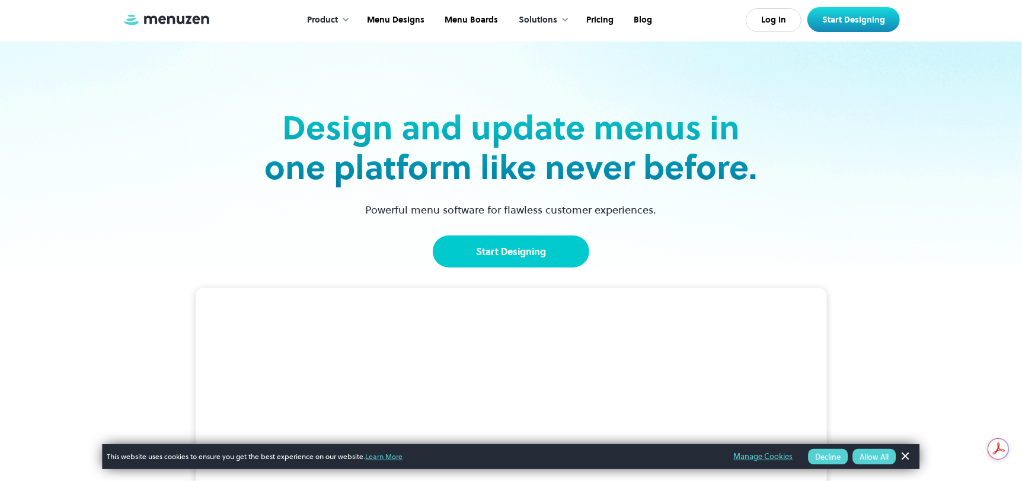
click at [546, 251] on link "Start Designing" at bounding box center [511, 251] width 157 height 32
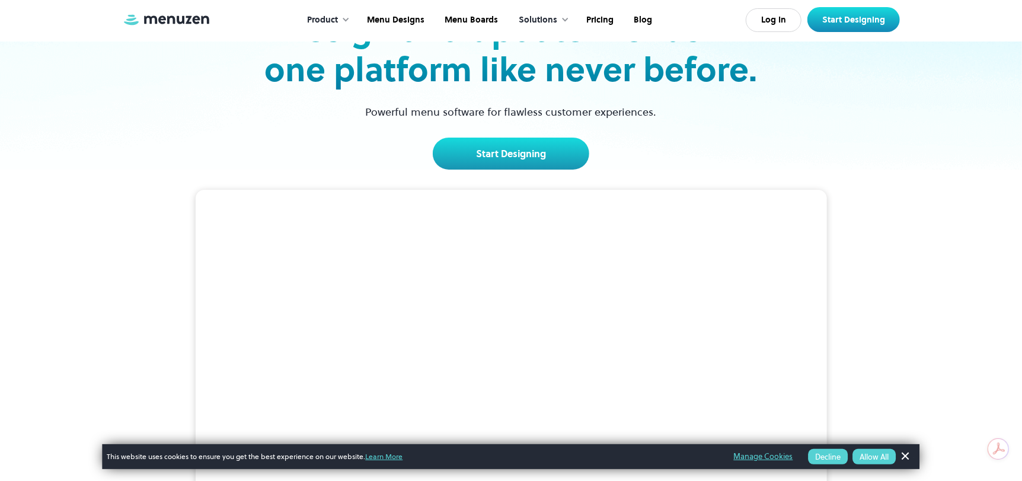
scroll to position [177, 0]
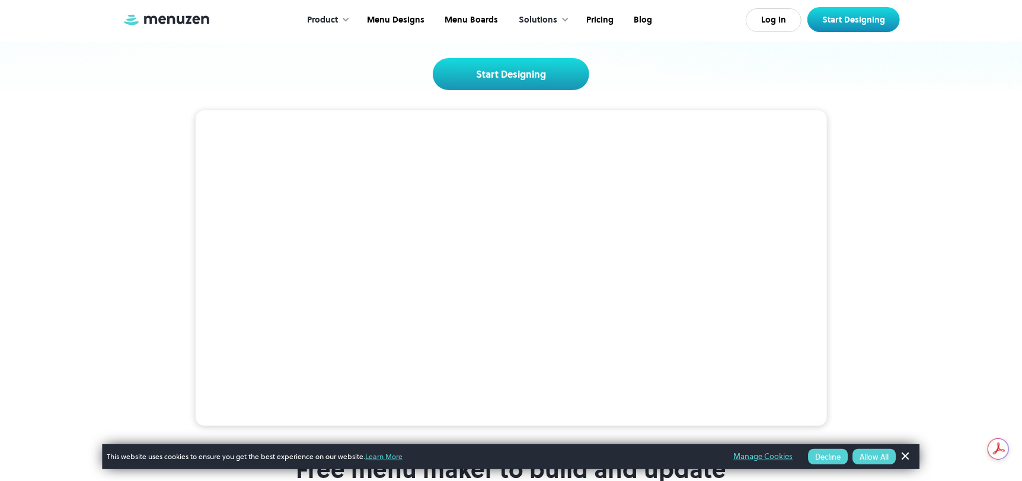
click at [877, 456] on button "Allow All" at bounding box center [874, 456] width 43 height 15
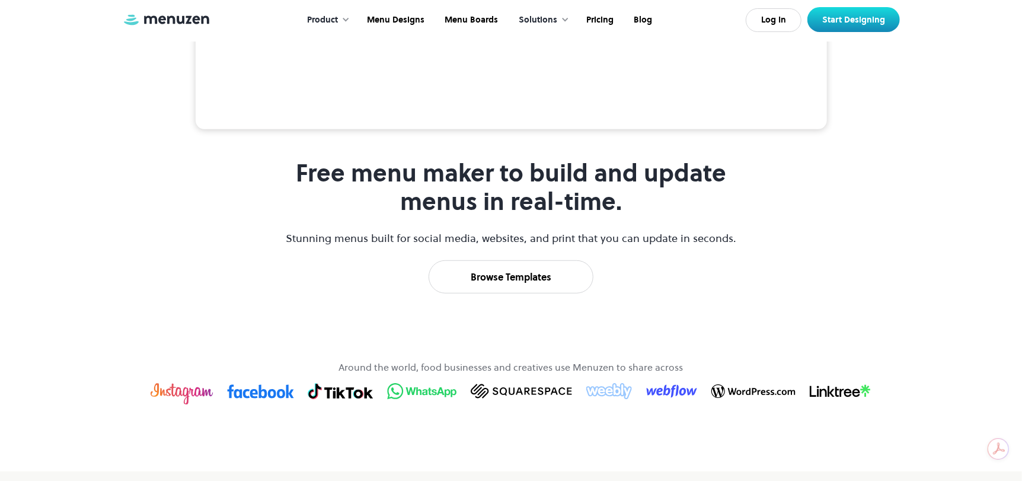
scroll to position [534, 0]
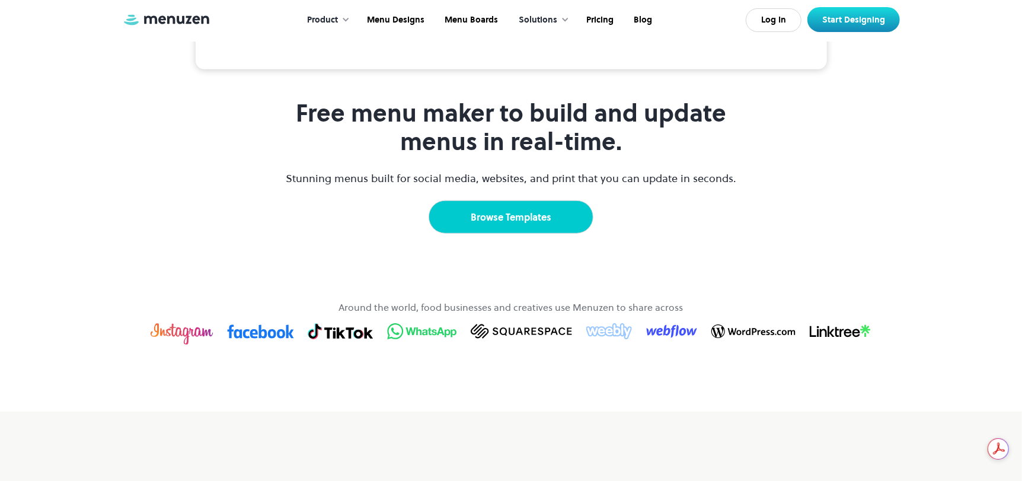
click at [549, 234] on link "Browse Templates" at bounding box center [511, 216] width 165 height 33
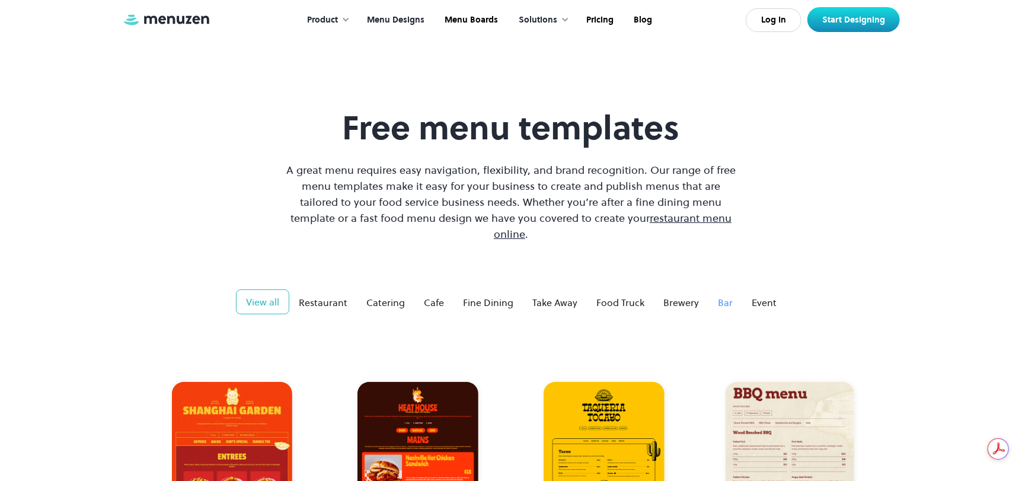
click at [722, 295] on div "Bar" at bounding box center [725, 302] width 15 height 14
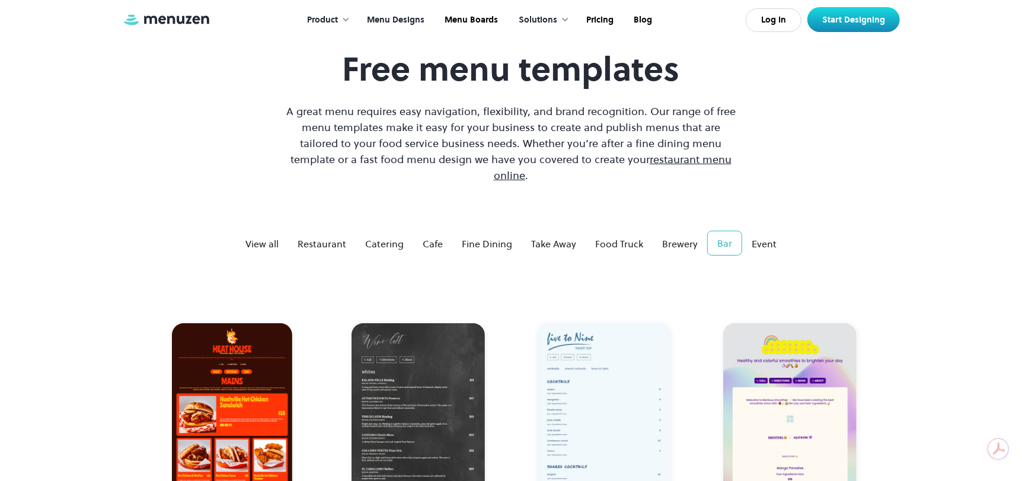
scroll to position [119, 0]
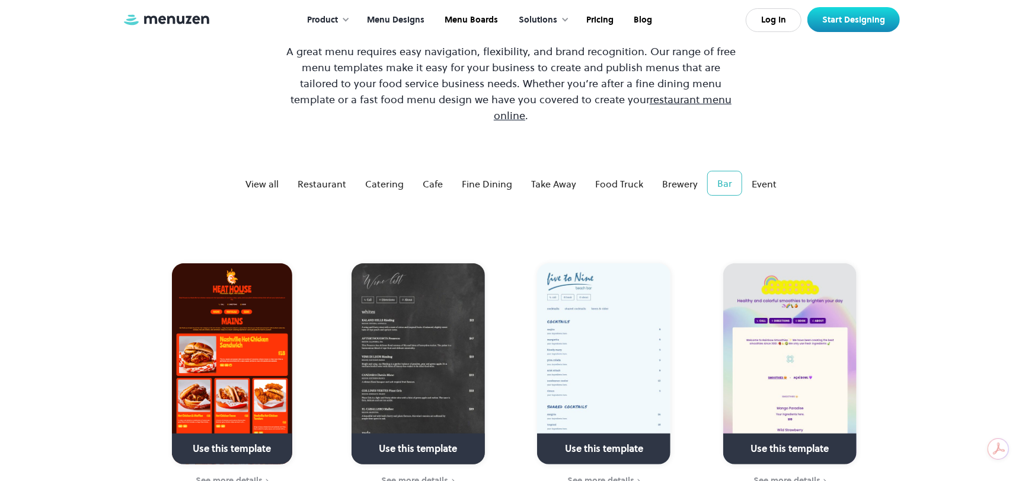
click at [599, 439] on link at bounding box center [604, 454] width 171 height 30
click at [608, 476] on div "See more details" at bounding box center [601, 480] width 67 height 9
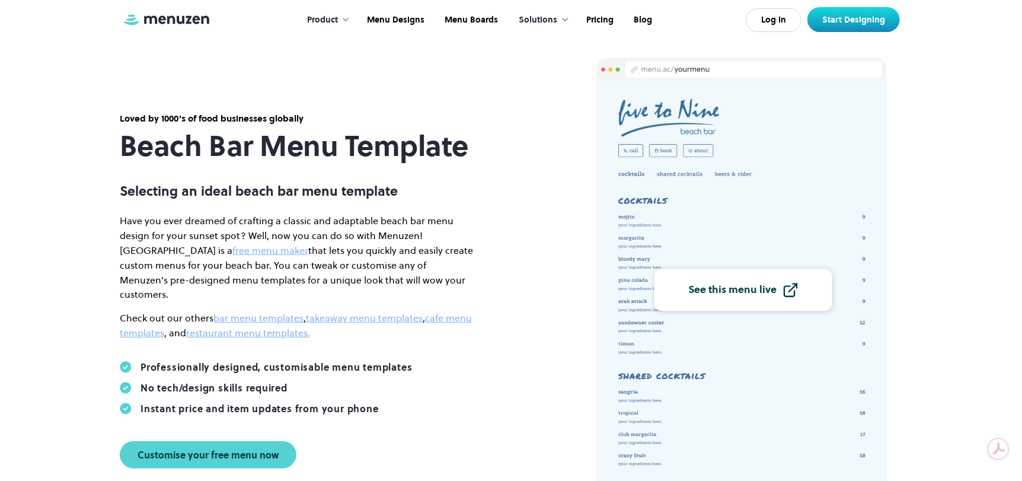
scroll to position [59, 0]
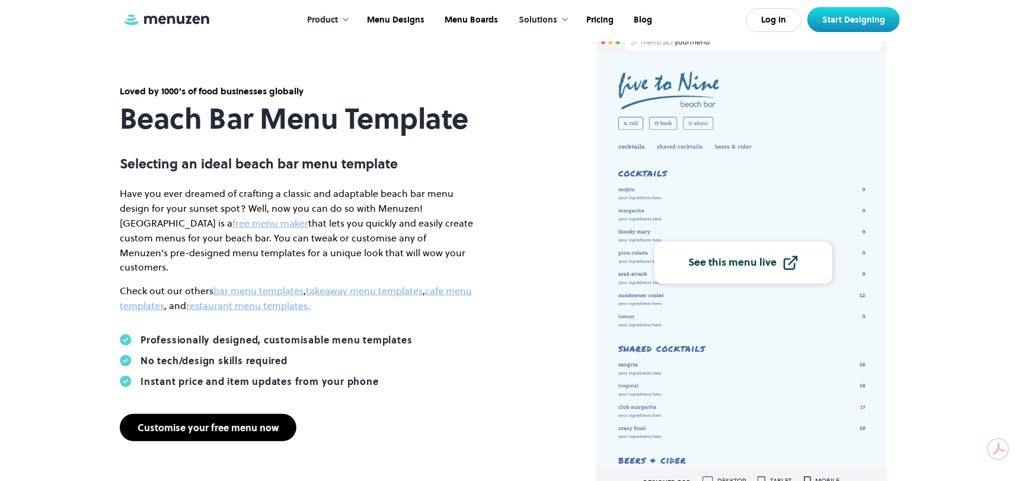
click at [255, 423] on div "Customise your free menu now" at bounding box center [208, 427] width 141 height 9
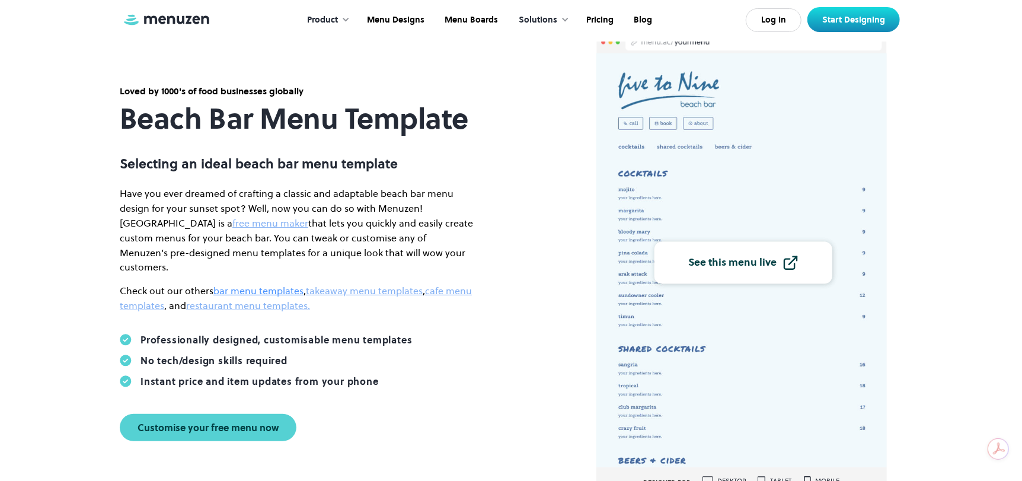
click at [231, 285] on link "bar menu templates" at bounding box center [258, 290] width 90 height 13
